Goal: Task Accomplishment & Management: Use online tool/utility

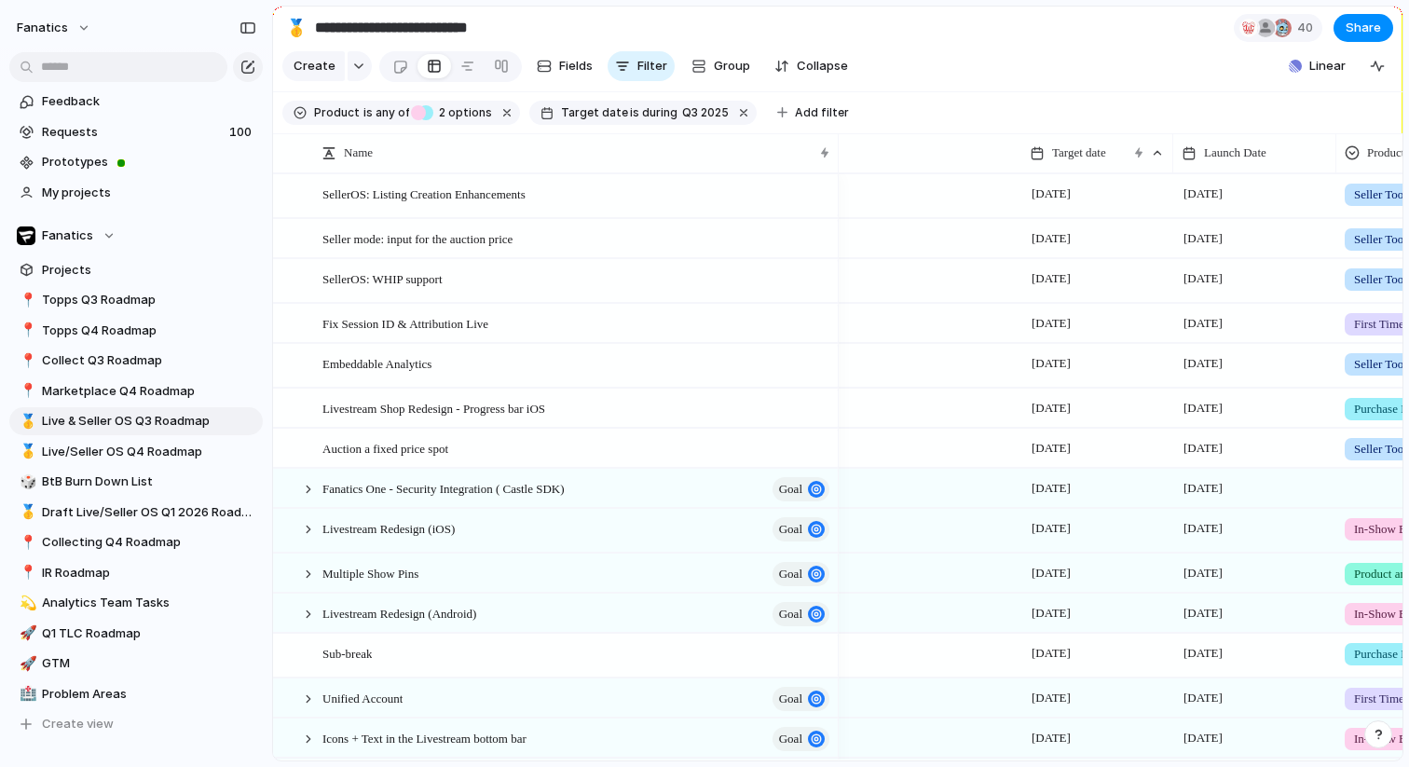
scroll to position [0, 429]
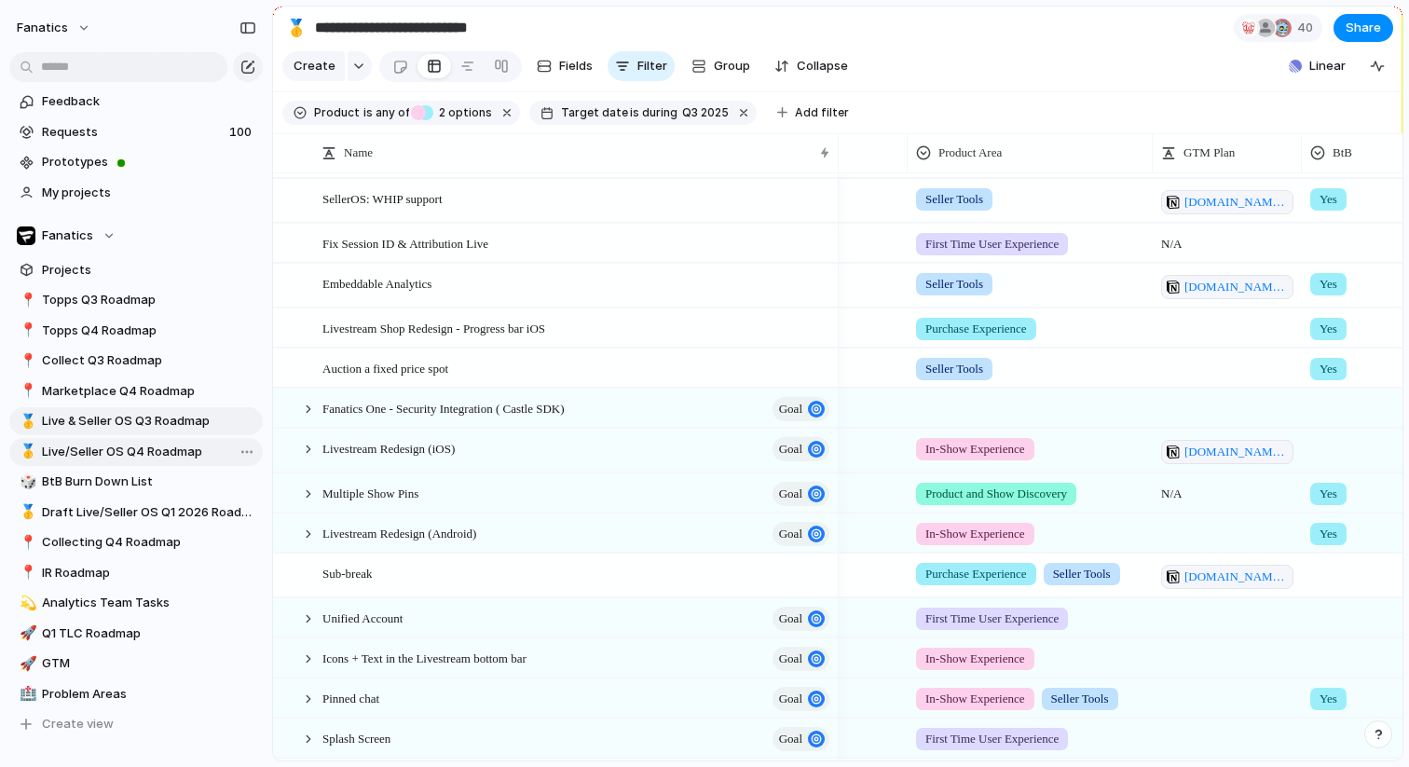
click at [124, 457] on span "Live/Seller OS Q4 Roadmap" at bounding box center [149, 452] width 214 height 19
type input "**********"
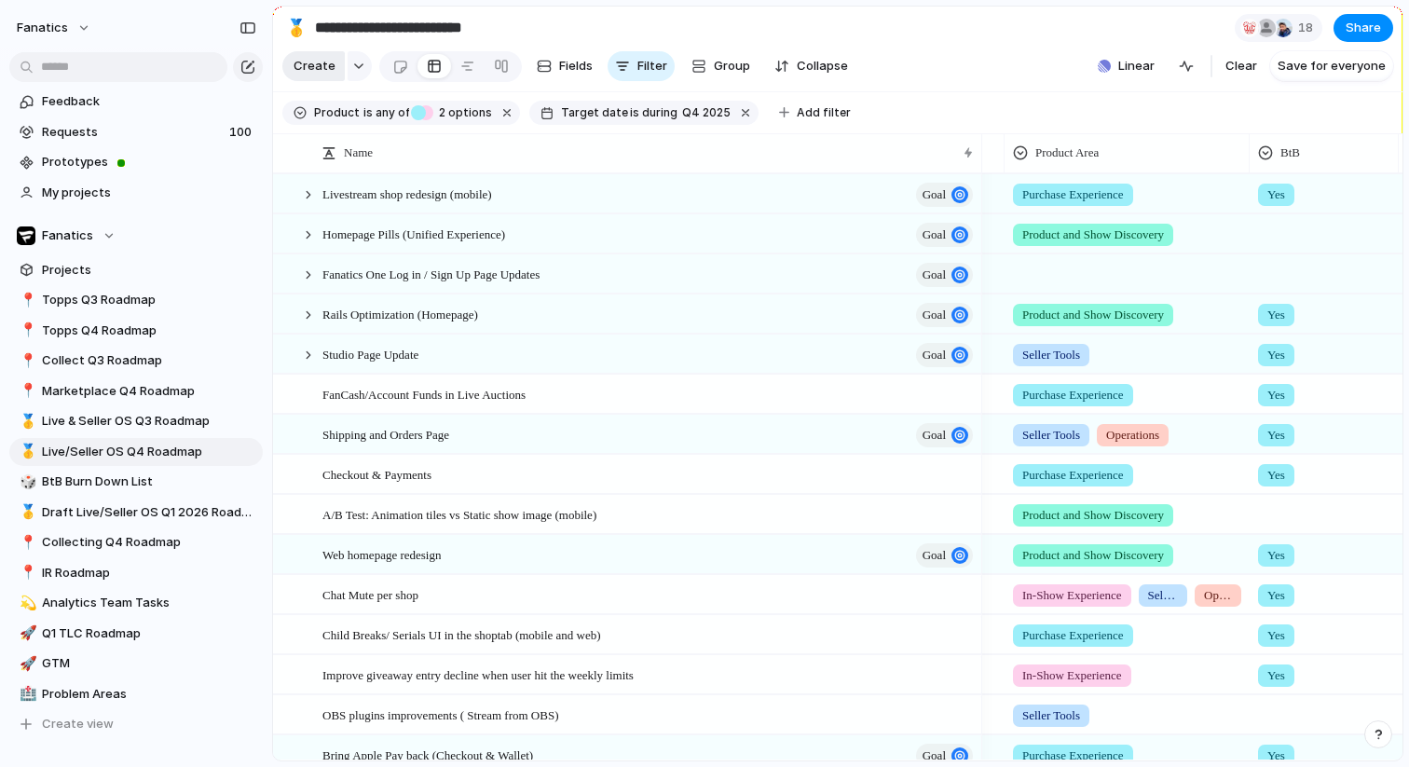
click at [319, 71] on span "Create" at bounding box center [315, 66] width 42 height 19
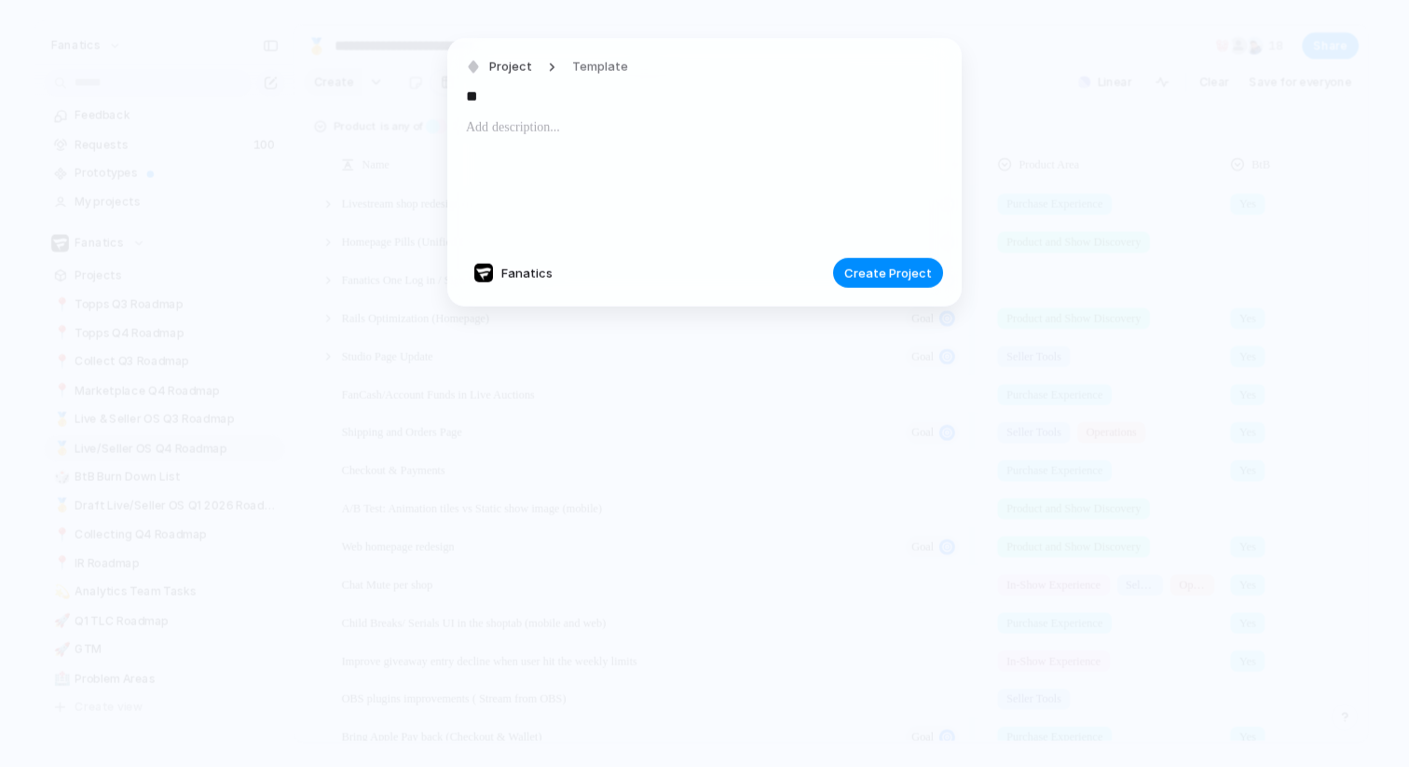
type input "*"
type input "**********"
click at [540, 159] on div at bounding box center [704, 180] width 477 height 127
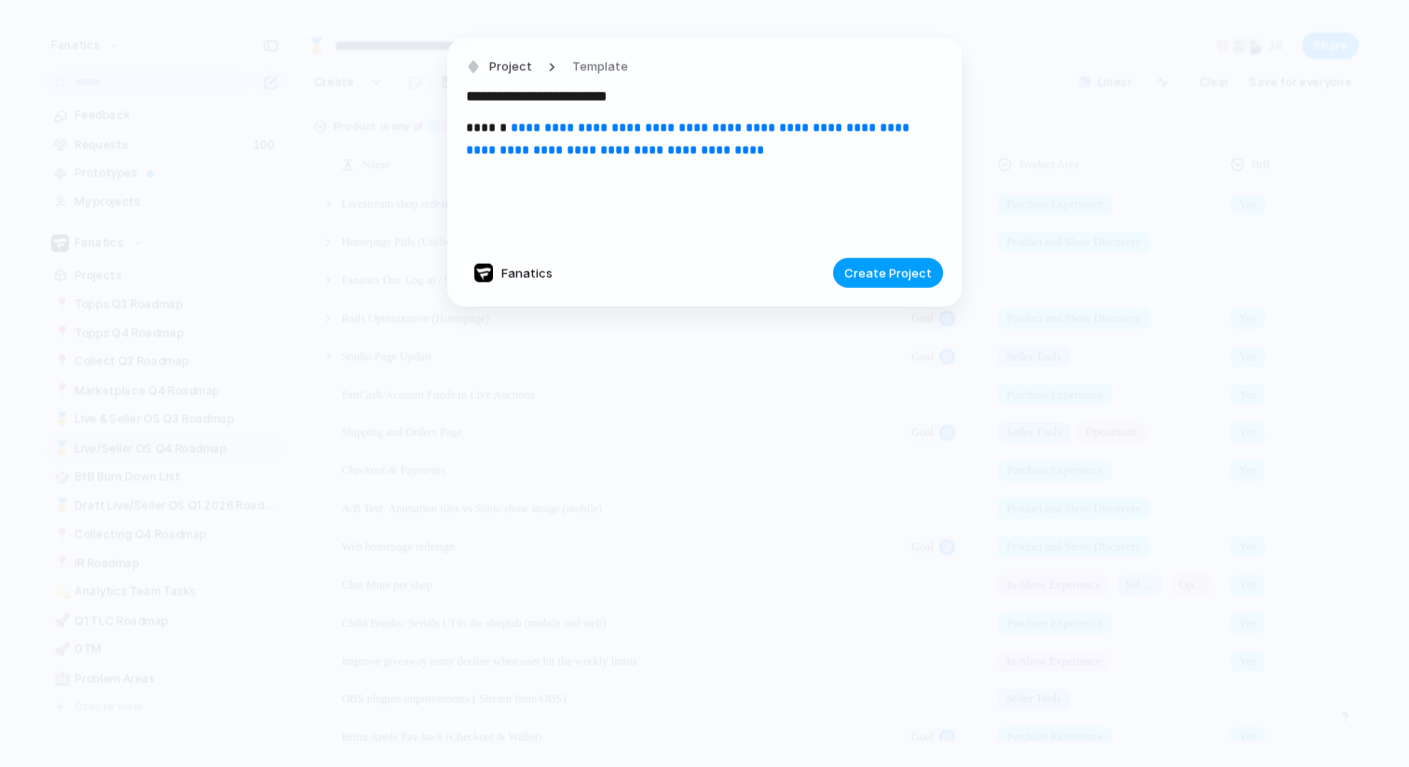
click at [886, 271] on span "Create Project" at bounding box center [888, 273] width 88 height 19
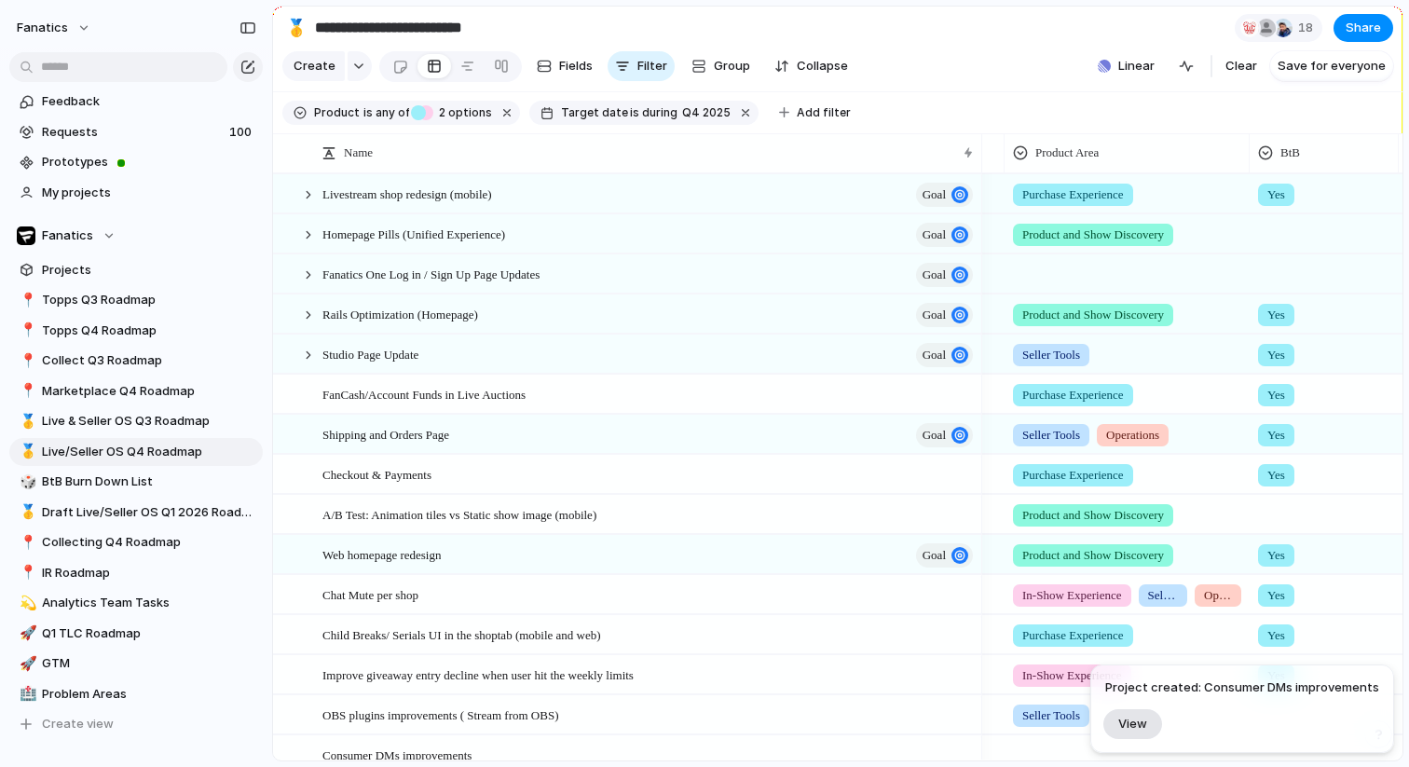
click at [1125, 732] on button "View" at bounding box center [1133, 723] width 59 height 30
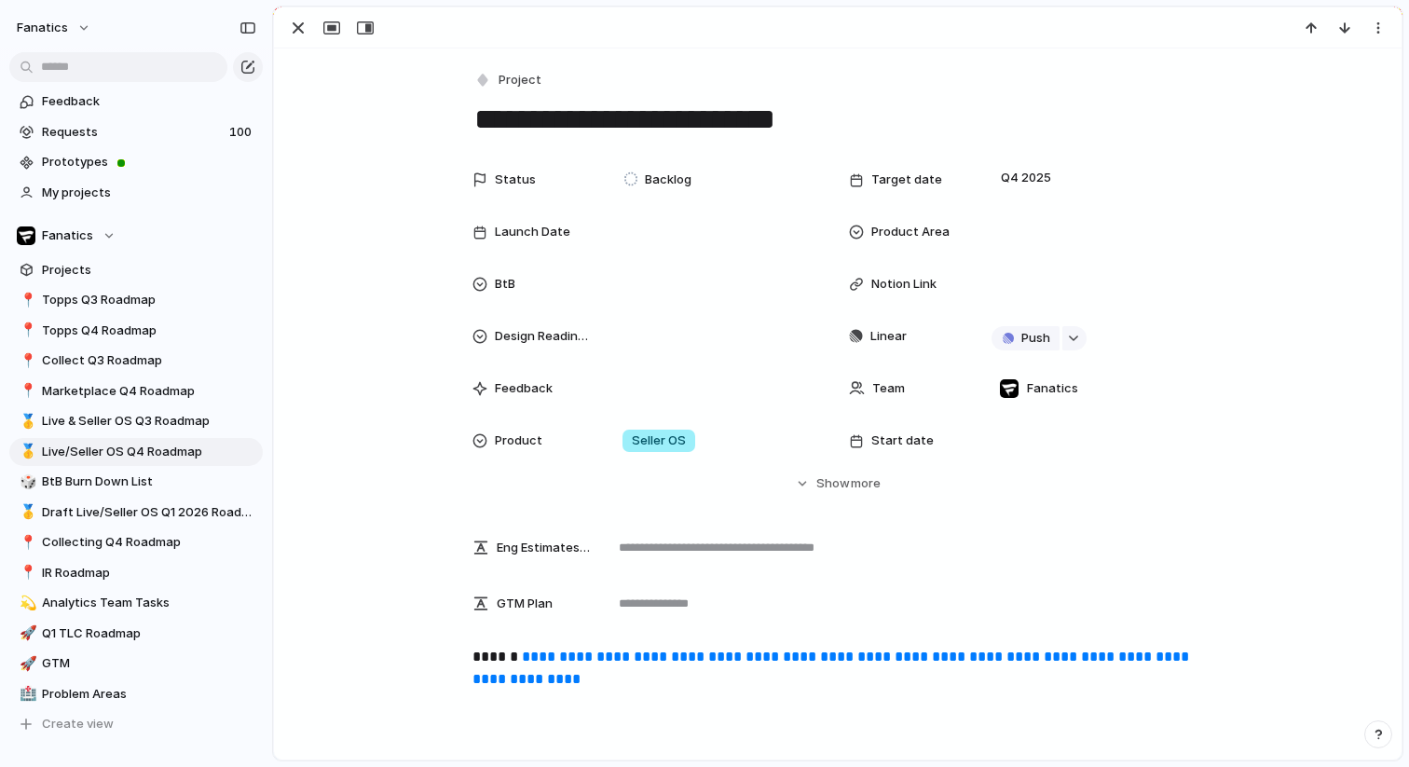
scroll to position [95, 0]
click at [1025, 227] on div at bounding box center [1093, 232] width 203 height 21
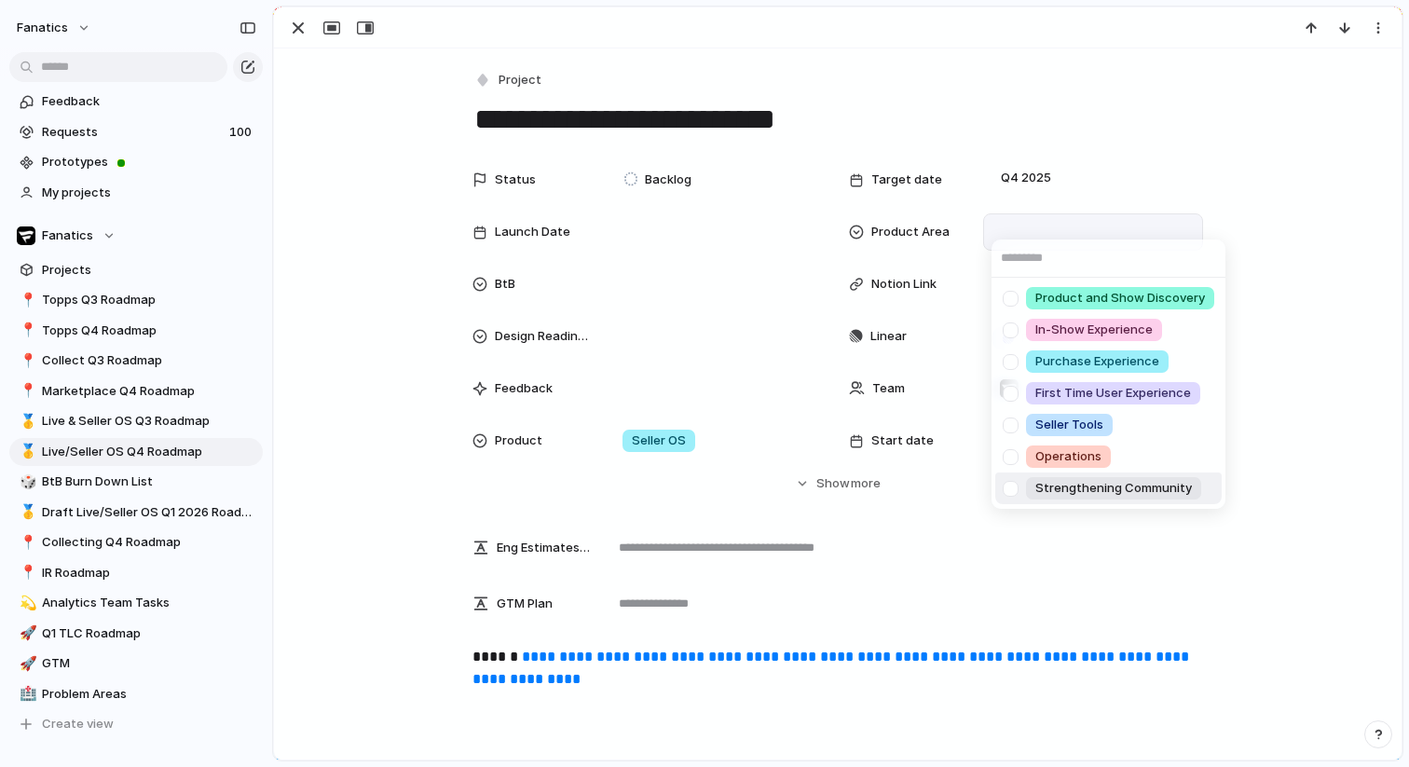
click at [1008, 491] on div at bounding box center [1011, 489] width 33 height 33
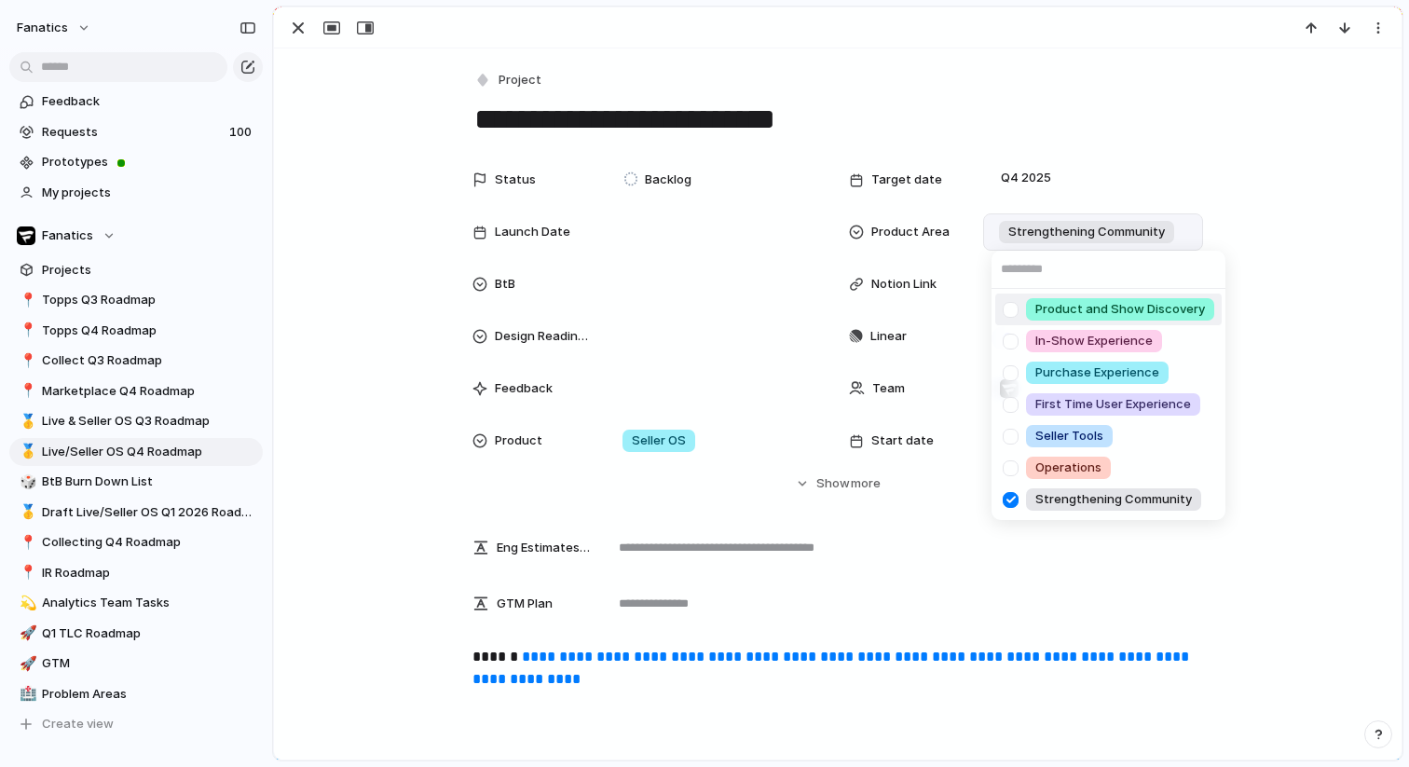
click at [1084, 118] on div "Product and Show Discovery In-Show Experience Purchase Experience First Time Us…" at bounding box center [704, 383] width 1409 height 767
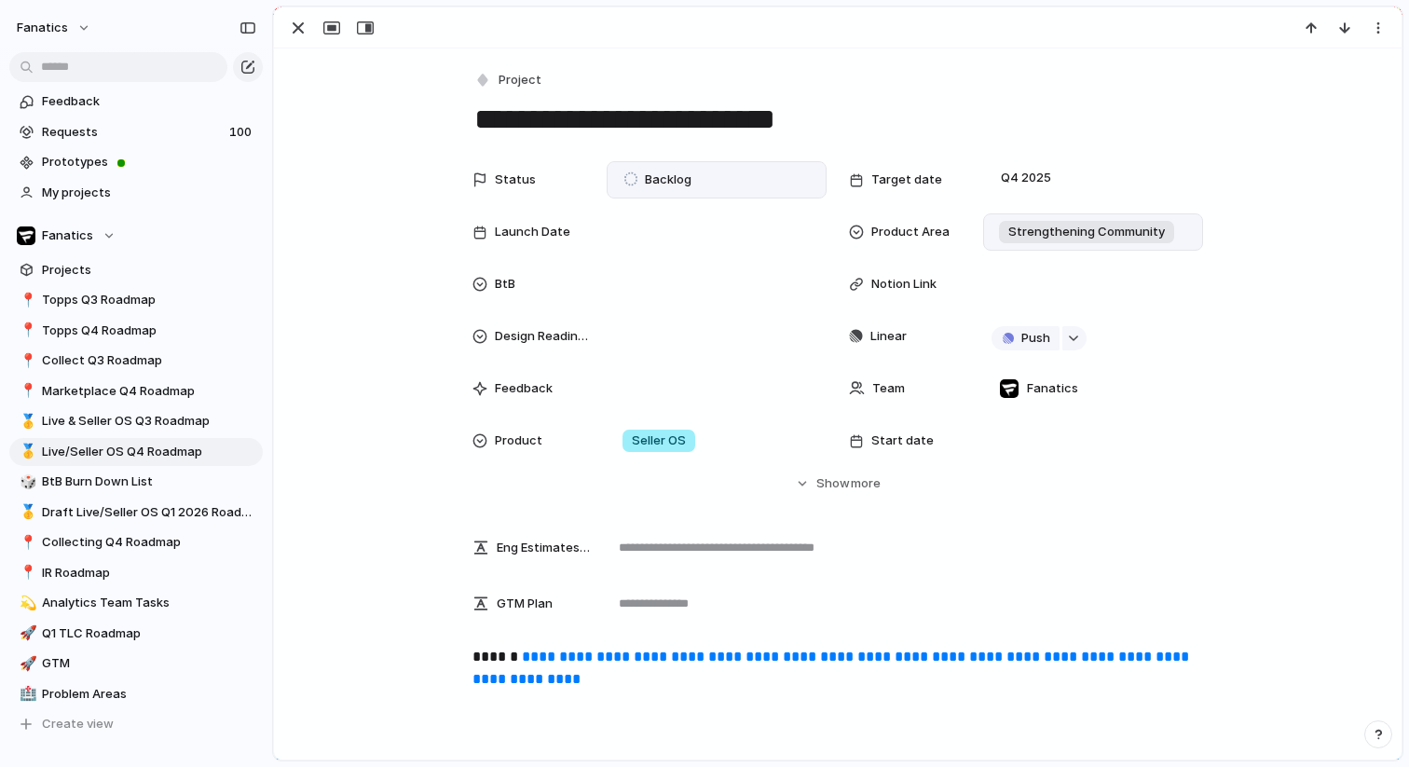
click at [690, 185] on span "Backlog" at bounding box center [668, 180] width 47 height 19
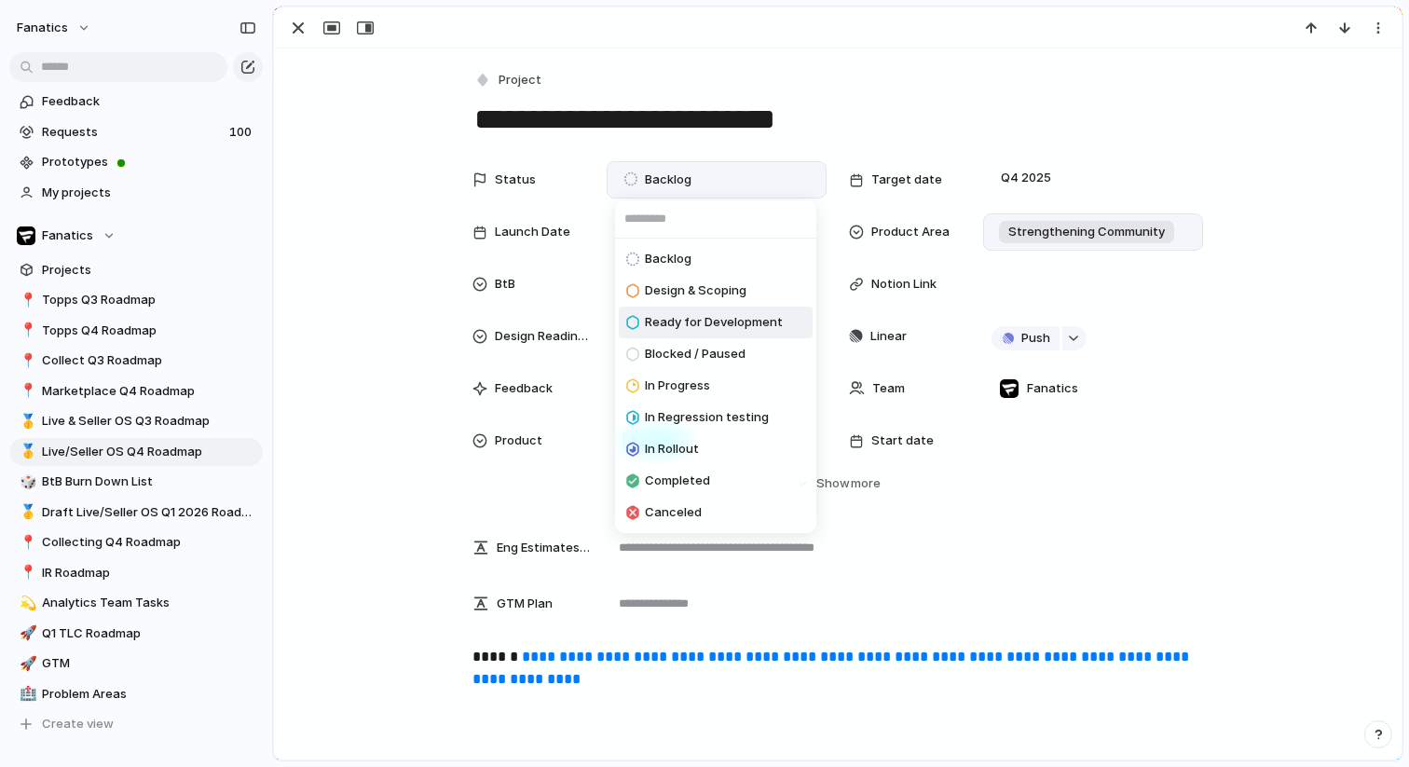
click at [684, 315] on span "Ready for Development" at bounding box center [714, 322] width 138 height 19
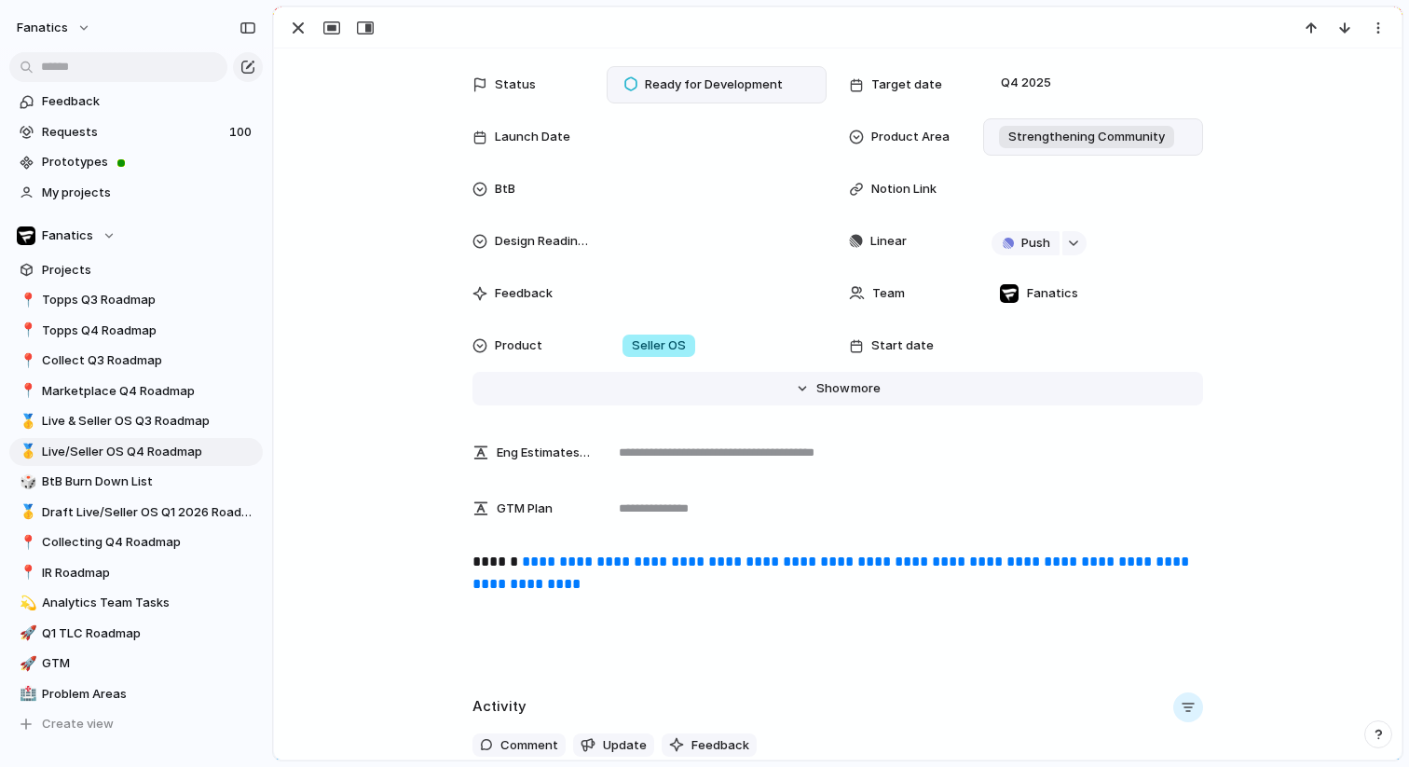
click at [806, 390] on button "Hide Show more" at bounding box center [838, 389] width 731 height 34
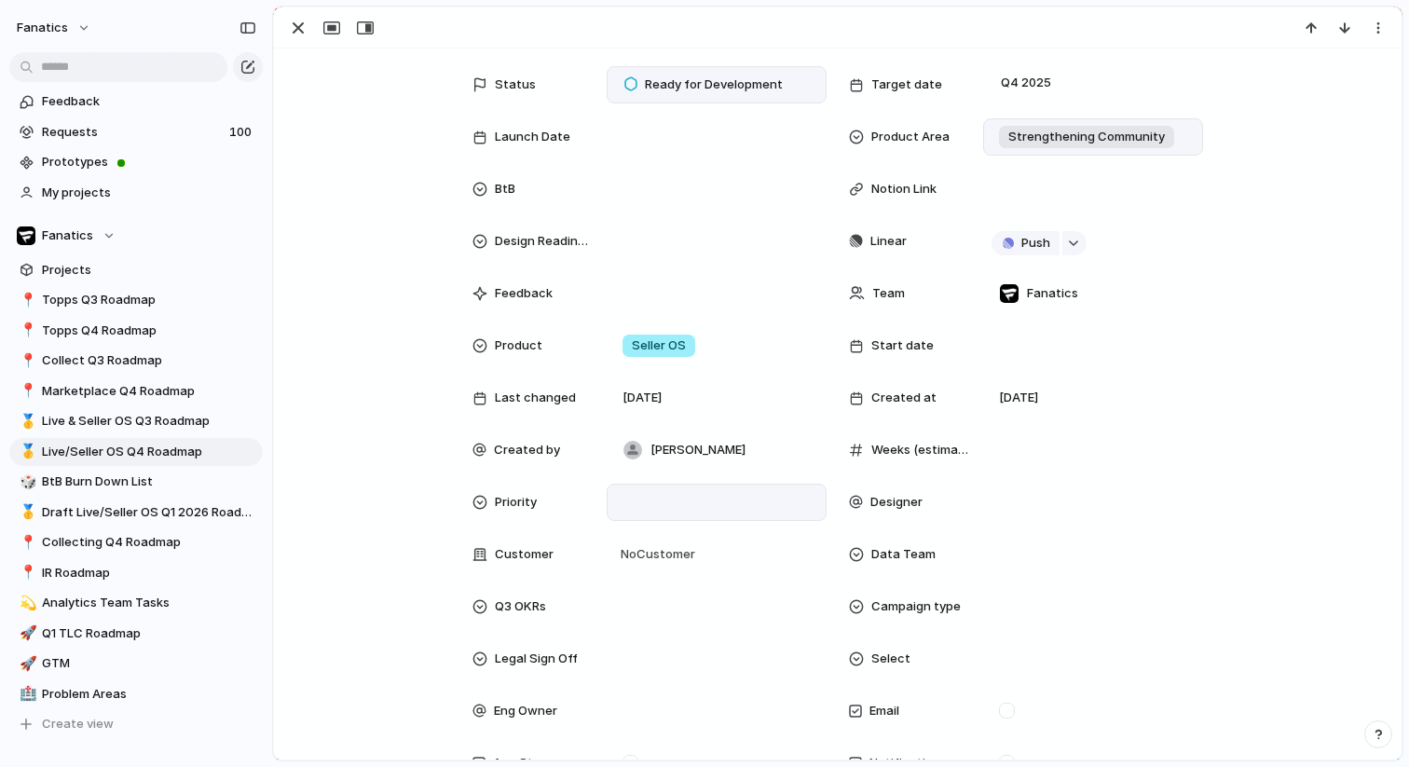
click at [696, 487] on div at bounding box center [717, 502] width 220 height 37
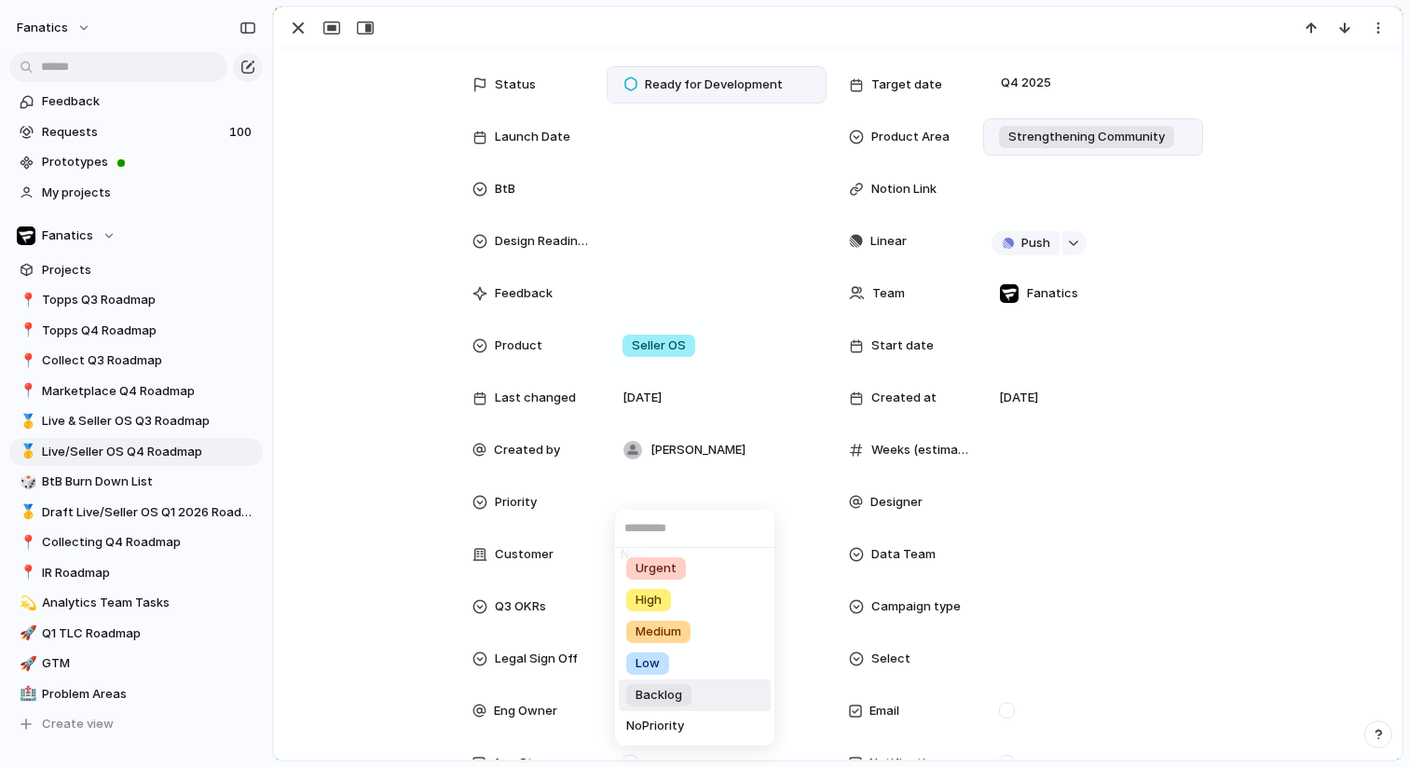
click at [657, 691] on span "Backlog" at bounding box center [659, 695] width 47 height 19
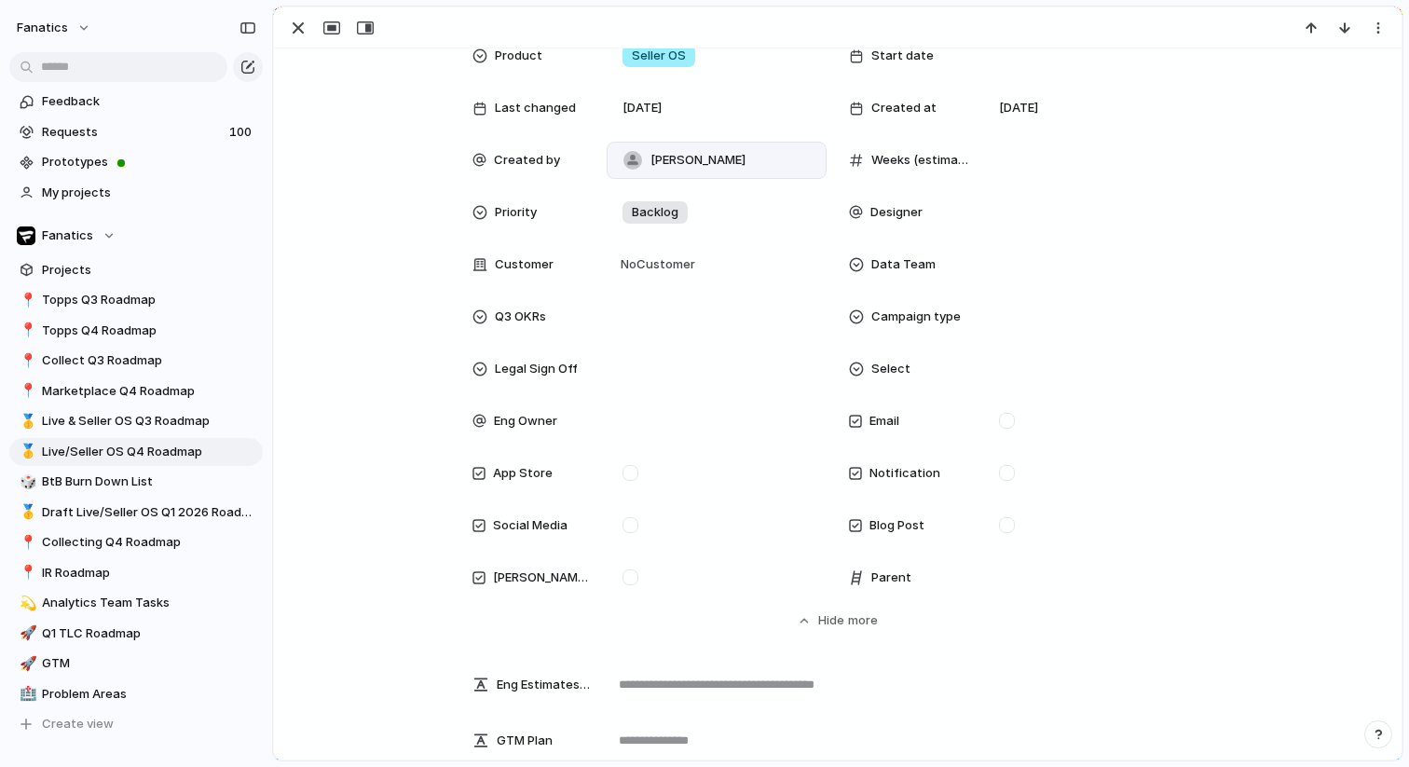
scroll to position [506, 0]
